Goal: Information Seeking & Learning: Find specific fact

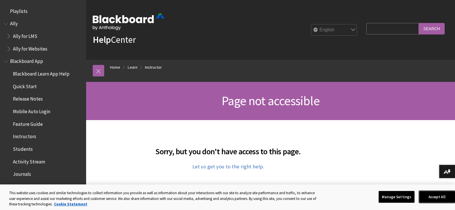
click at [433, 194] on button "Accept All" at bounding box center [437, 197] width 36 height 12
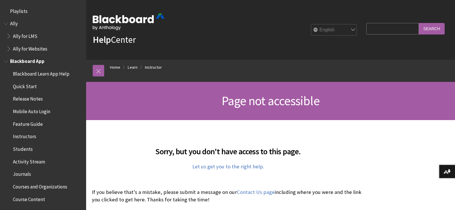
click at [30, 136] on span "Instructors" at bounding box center [24, 136] width 23 height 8
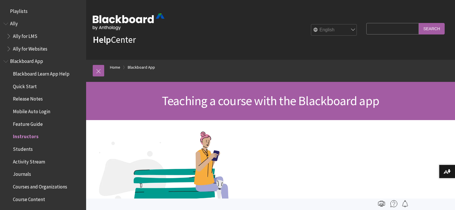
scroll to position [123, 0]
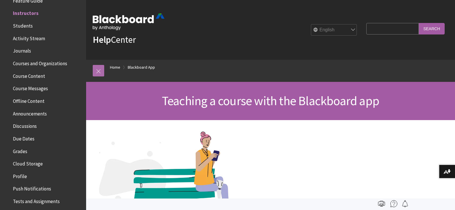
click at [100, 73] on link at bounding box center [98, 70] width 11 height 11
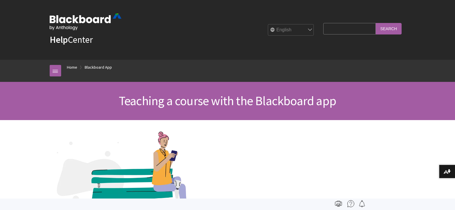
click at [334, 27] on input "Search Query" at bounding box center [349, 28] width 52 height 11
type input "how to mark a discussion as read"
click at [376, 23] on input "Search" at bounding box center [389, 28] width 26 height 11
